Goal: Transaction & Acquisition: Purchase product/service

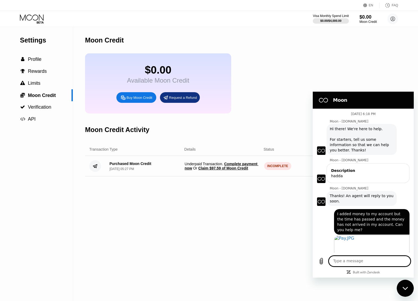
scroll to position [79, 0]
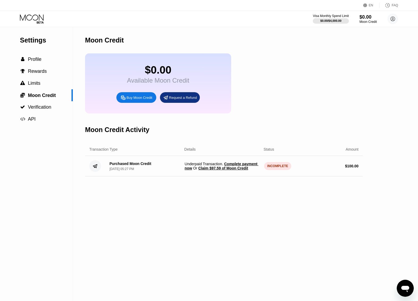
click at [402, 288] on icon "Open messaging window" at bounding box center [405, 289] width 8 height 6
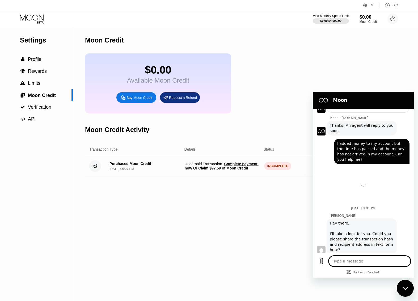
scroll to position [79, 0]
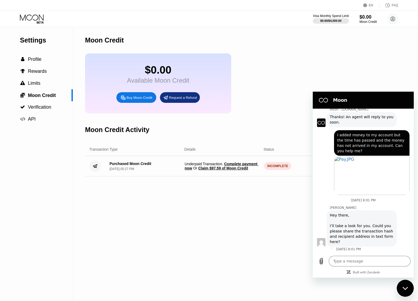
click at [340, 250] on p "September 24 at 8:01 PM" at bounding box center [348, 249] width 25 height 4
drag, startPoint x: 340, startPoint y: 242, endPoint x: 326, endPoint y: 211, distance: 33.6
click at [326, 211] on div "Olivia says: Hey there, I’ll take a look for you. Could you please share the tr…" at bounding box center [365, 228] width 97 height 37
copy div "Hey there, I’ll take a look for you. Could you please share the transaction has…"
click at [359, 258] on textarea at bounding box center [370, 261] width 82 height 11
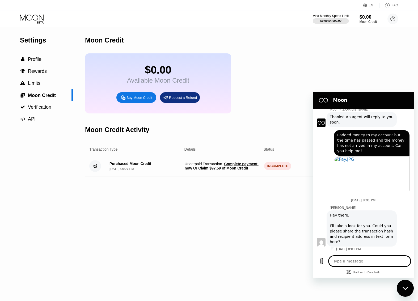
type textarea "x"
paste textarea "Your BTC Address bc1qfzzyrl5w4ju597a24ueec2shrhvl50p7ygqzqd Amount 0.00087044 B…"
type textarea "Your BTC Address bc1qfzzyrl5w4ju597a24ueec2shrhvl50p7ygqzqd Amount 0.00087044 B…"
type textarea "x"
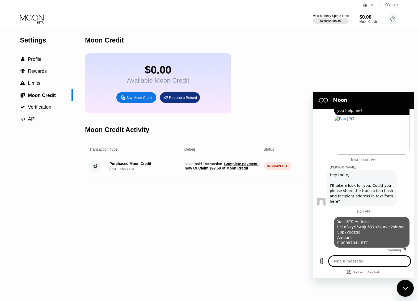
type textarea "x"
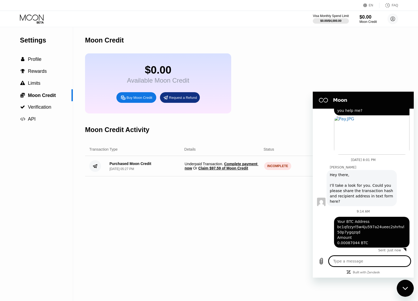
scroll to position [120, 0]
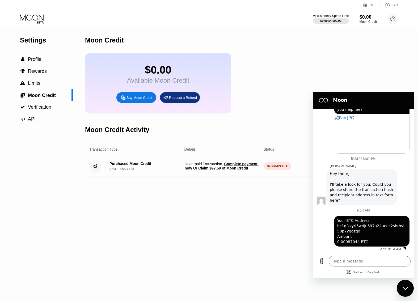
click at [136, 100] on div "Buy Moon Credit" at bounding box center [139, 97] width 26 height 5
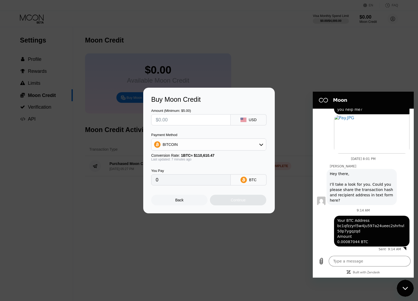
click at [190, 119] on input "text" at bounding box center [191, 119] width 70 height 11
type input "$5"
type input "0.00004513"
type input "$50"
type input "0.00045126"
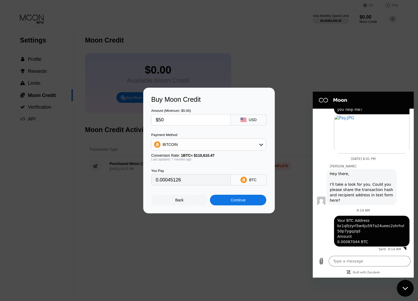
type input "$50"
click at [246, 202] on div "Continue" at bounding box center [238, 200] width 56 height 11
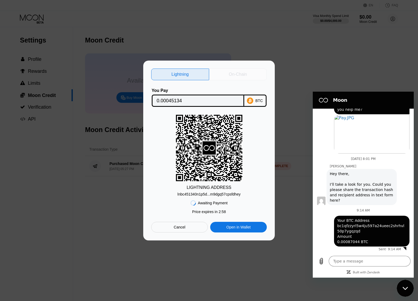
click at [238, 73] on div "On-Chain" at bounding box center [238, 74] width 18 height 5
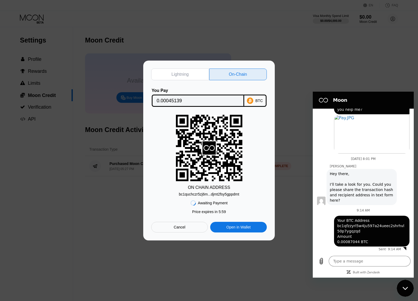
click at [223, 194] on div "bc1quchczr5zj6m...djmt2fsy5gppdmt" at bounding box center [209, 194] width 60 height 4
type textarea "x"
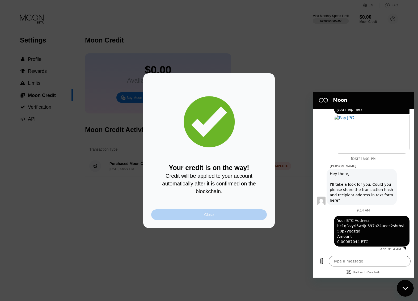
click at [210, 217] on div "Close" at bounding box center [209, 215] width 10 height 4
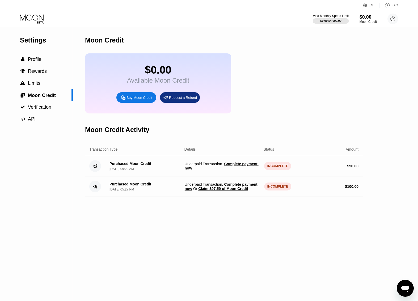
click at [248, 169] on span "Complete payment now" at bounding box center [222, 166] width 74 height 9
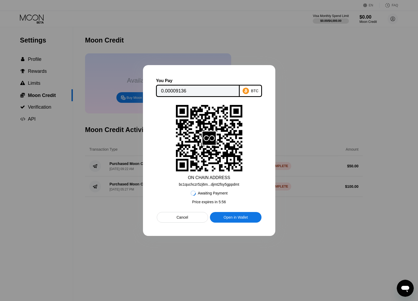
click at [189, 218] on div "Cancel" at bounding box center [182, 217] width 51 height 11
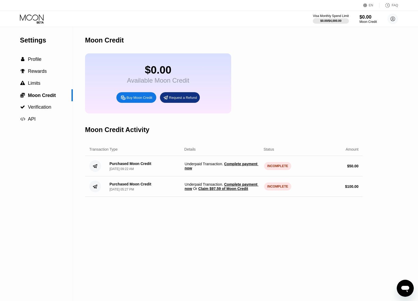
click at [230, 191] on span "Claim $97.59 of Moon Credit" at bounding box center [223, 188] width 50 height 4
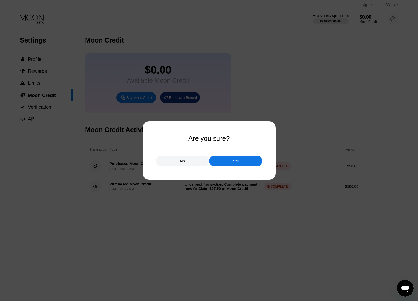
click at [224, 138] on div "Are you sure?" at bounding box center [208, 139] width 41 height 8
copy div "Are you sure?"
click at [180, 161] on div "No" at bounding box center [182, 161] width 5 height 5
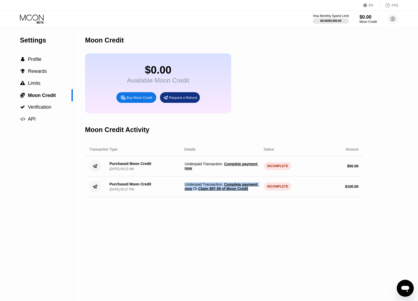
drag, startPoint x: 252, startPoint y: 194, endPoint x: 179, endPoint y: 190, distance: 72.9
click at [179, 190] on div "Purchased Moon Credit Sep 24, 2025, 05:27 PM Underpaid Transaction . Complete p…" at bounding box center [224, 186] width 278 height 20
copy span "Underpaid Transaction . Complete payment now Or Claim $97.59 of Moon Credit"
click at [224, 170] on span "Underpaid Transaction . Complete payment now" at bounding box center [222, 166] width 75 height 9
drag, startPoint x: 219, startPoint y: 176, endPoint x: 173, endPoint y: 168, distance: 47.0
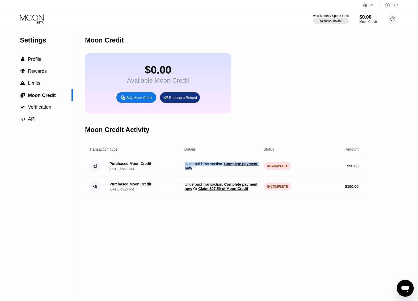
click at [173, 169] on div "Purchased Moon Credit Sep 25, 2025, 09:22 AM Underpaid Transaction . Complete p…" at bounding box center [224, 166] width 278 height 20
click at [155, 171] on div "Purchased Moon Credit Sep 25, 2025, 09:22 AM" at bounding box center [142, 166] width 75 height 9
click at [35, 81] on span "Limits" at bounding box center [34, 82] width 12 height 5
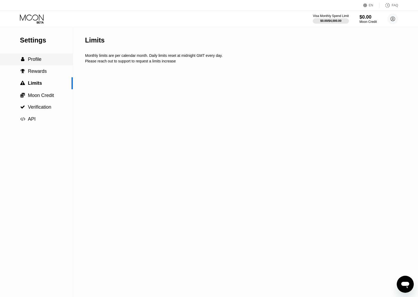
click at [38, 60] on span "Profile" at bounding box center [35, 59] width 14 height 5
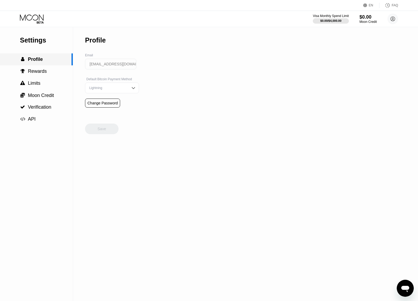
click at [38, 60] on span "Profile" at bounding box center [35, 59] width 15 height 5
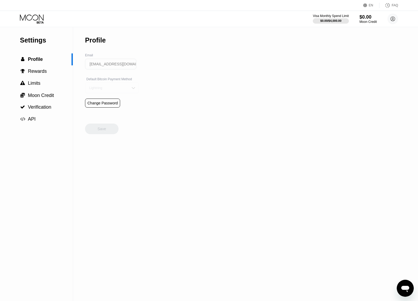
click at [113, 88] on div "Lightning" at bounding box center [108, 88] width 40 height 4
click at [99, 111] on div "On-Chain" at bounding box center [112, 109] width 48 height 4
click at [110, 90] on div "On-Chain" at bounding box center [108, 88] width 40 height 4
click at [108, 100] on div "Lightning" at bounding box center [112, 99] width 48 height 4
click at [41, 95] on span "Moon Credit" at bounding box center [41, 95] width 26 height 5
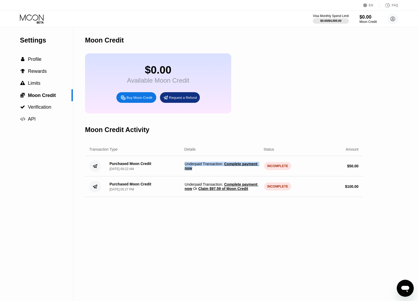
click at [31, 15] on icon at bounding box center [32, 18] width 25 height 9
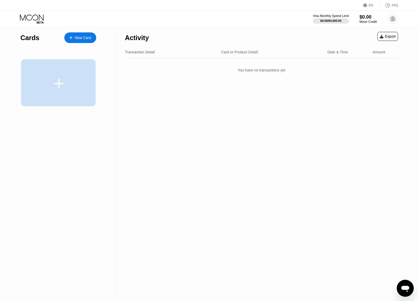
click at [59, 82] on icon at bounding box center [59, 84] width 10 height 10
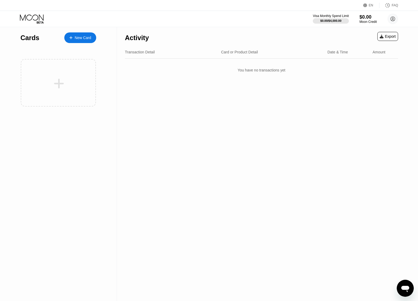
click at [37, 17] on icon at bounding box center [32, 18] width 25 height 9
click at [25, 39] on div "Cards" at bounding box center [29, 38] width 19 height 8
click at [370, 22] on div "Moon Credit" at bounding box center [368, 22] width 18 height 4
